Goal: Navigation & Orientation: Find specific page/section

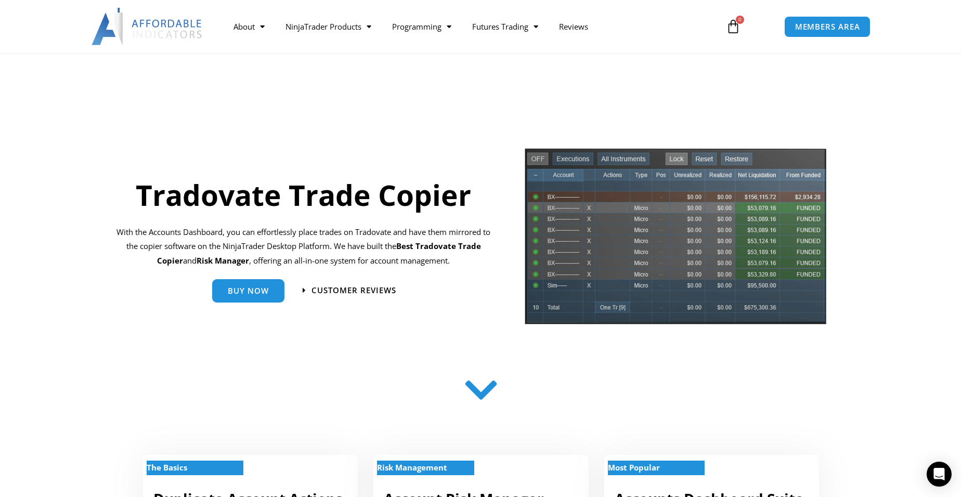
drag, startPoint x: 69, startPoint y: 213, endPoint x: 85, endPoint y: 85, distance: 129.0
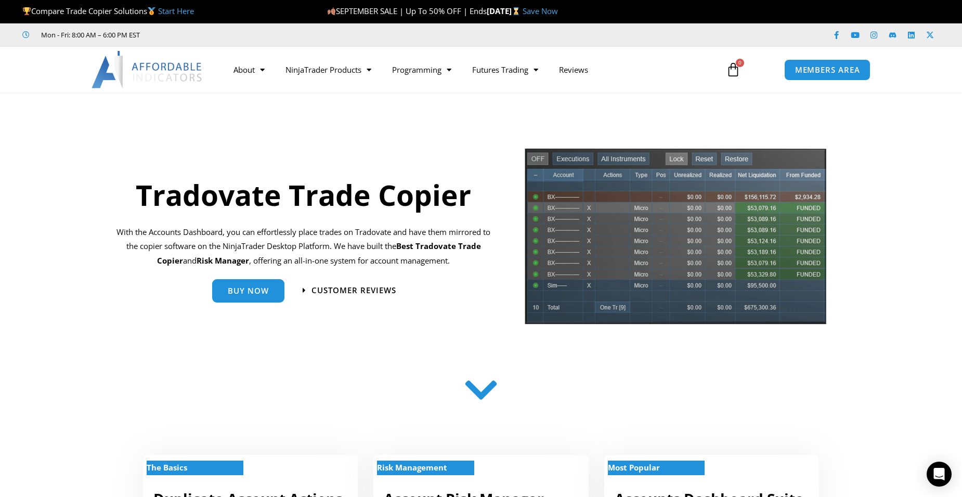
click at [330, 223] on div "Tradovate Trade Copier With the Accounts Dashboard, you can effortlessly place …" at bounding box center [303, 240] width 388 height 186
click at [374, 65] on link "NinjaTrader Products" at bounding box center [328, 70] width 107 height 24
